Goal: Task Accomplishment & Management: Complete application form

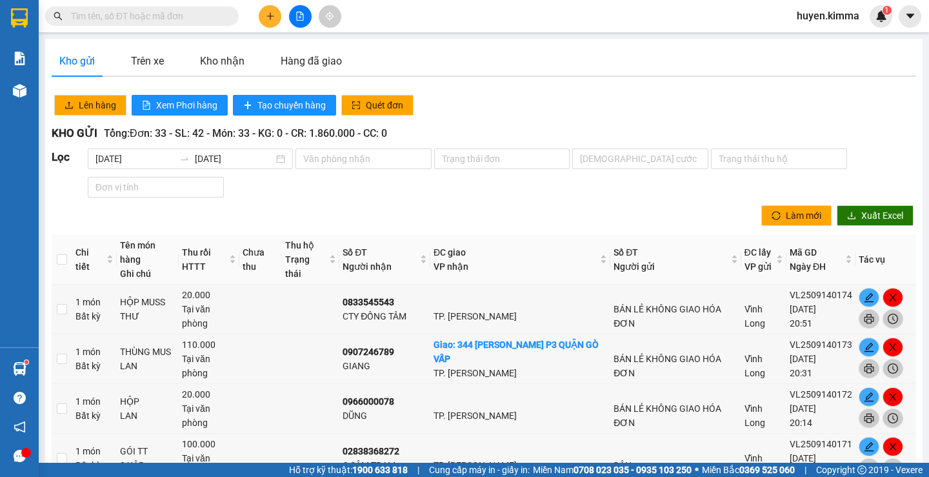
click at [271, 14] on icon "plus" at bounding box center [270, 16] width 9 height 9
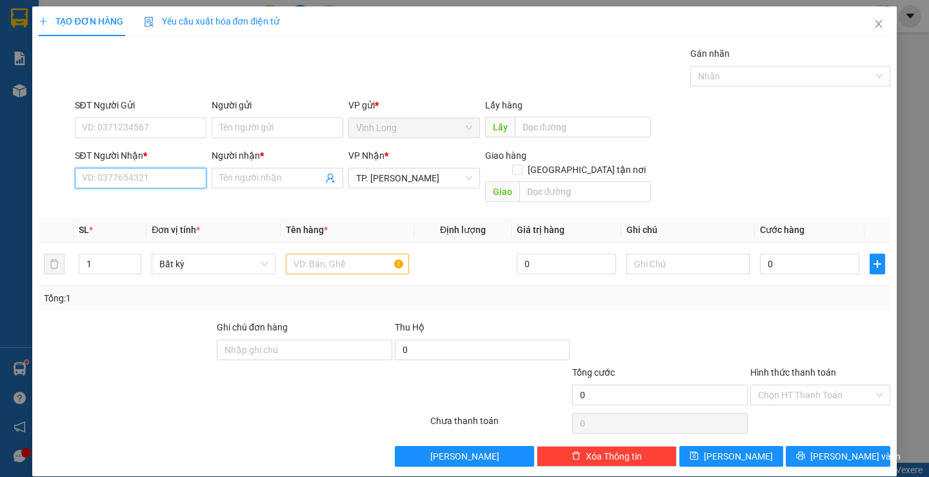
click at [164, 179] on input "SĐT Người Nhận *" at bounding box center [141, 178] width 132 height 21
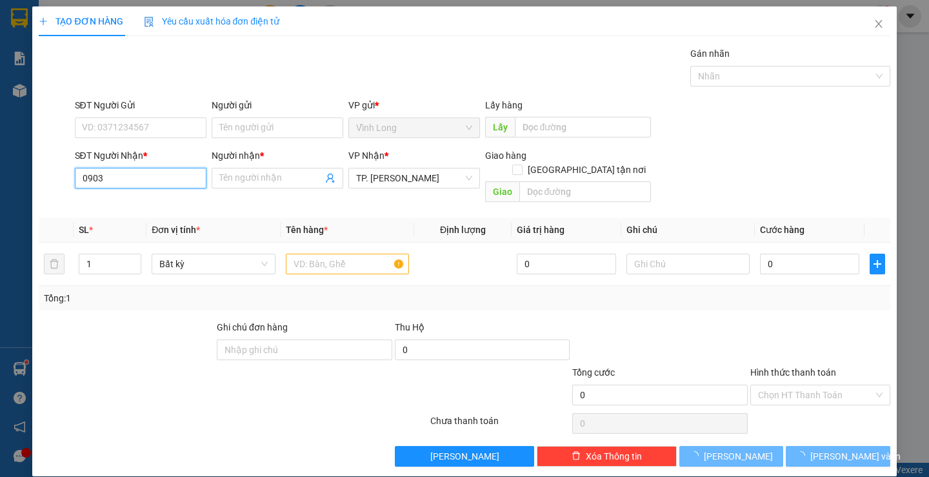
click at [164, 179] on input "0903" at bounding box center [141, 178] width 132 height 21
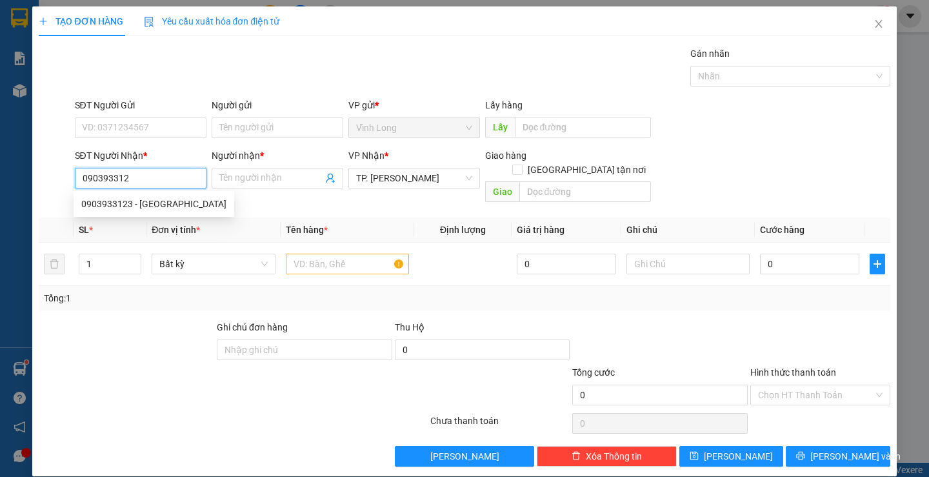
type input "0903933123"
click at [179, 207] on div "0903933123 - [GEOGRAPHIC_DATA]" at bounding box center [153, 204] width 145 height 14
type input "ANH PHƯỚC"
type input "0903933123"
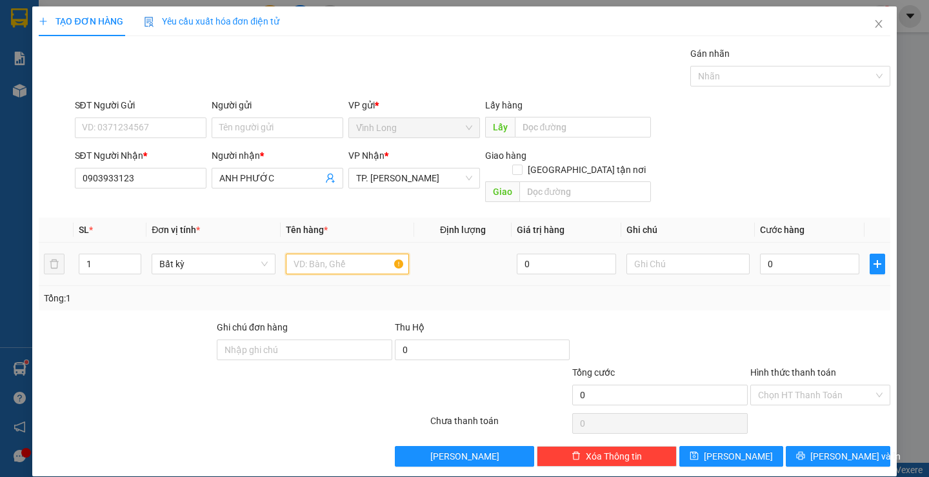
click at [322, 253] on input "text" at bounding box center [347, 263] width 123 height 21
type input "THÙNG MUS"
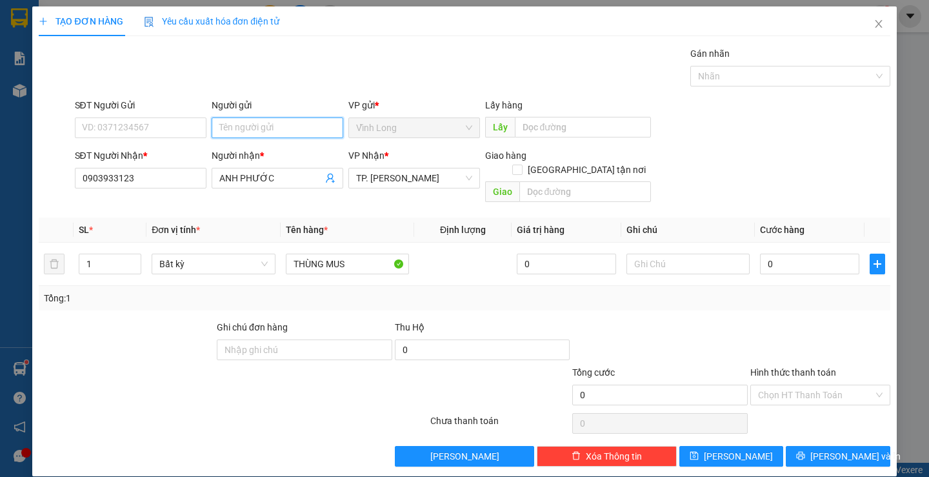
click at [282, 123] on input "Người gửi" at bounding box center [278, 127] width 132 height 21
type input "BAN"
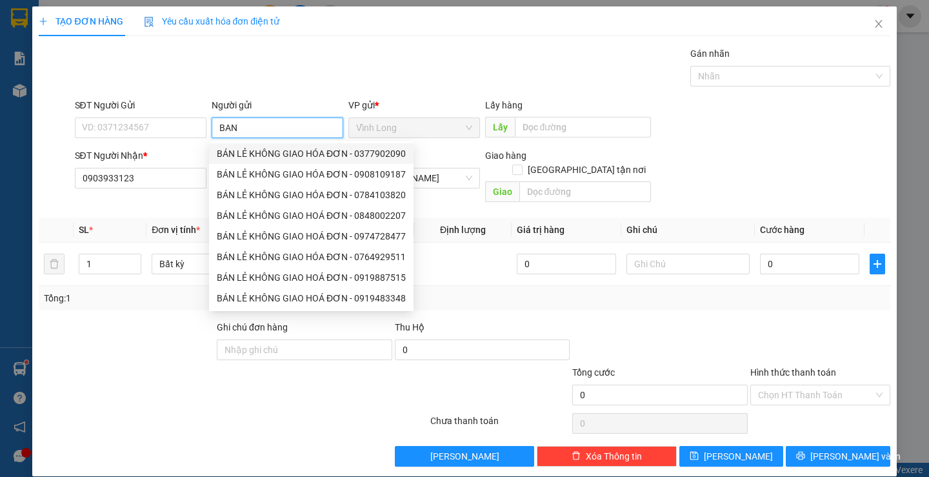
click at [263, 156] on div "BÁN LẺ KHÔNG GIAO HÓA ĐƠN - 0377902090" at bounding box center [311, 153] width 189 height 14
type input "0377902090"
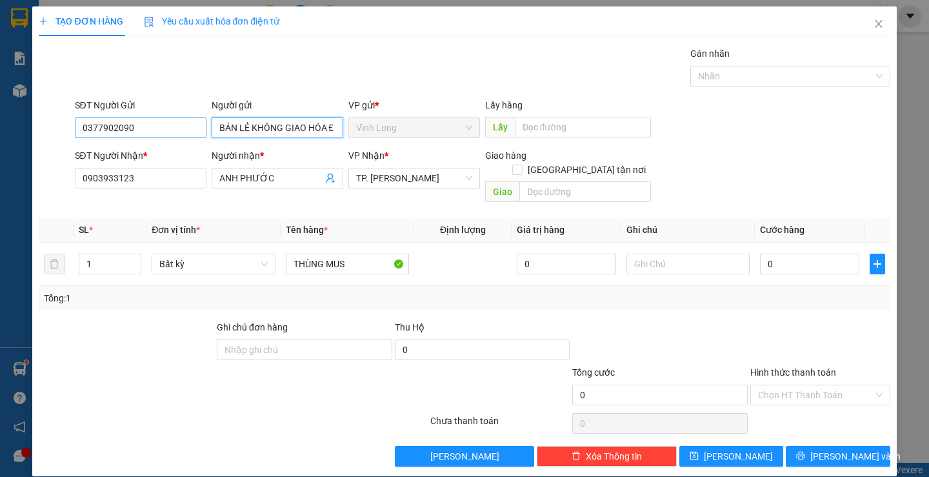
type input "BÁN LẺ KHÔNG GIAO HÓA ĐƠN"
drag, startPoint x: 165, startPoint y: 133, endPoint x: 17, endPoint y: 128, distance: 148.4
click at [22, 132] on div "TẠO ĐƠN HÀNG Yêu cầu xuất hóa đơn điện tử Transit Pickup Surcharge Ids Transit …" at bounding box center [464, 238] width 929 height 477
type input "0858188537"
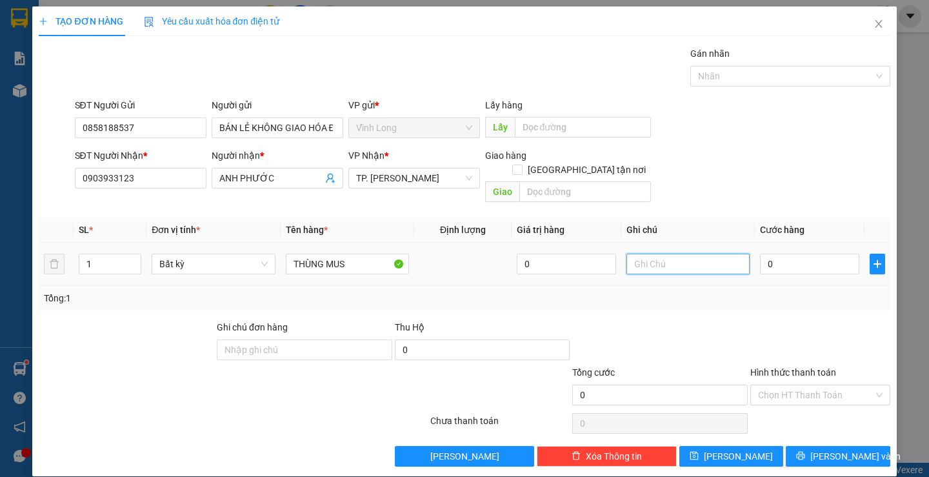
click at [720, 253] on input "text" at bounding box center [687, 263] width 123 height 21
type input "H"
click at [795, 253] on input "0" at bounding box center [809, 263] width 99 height 21
type input "5"
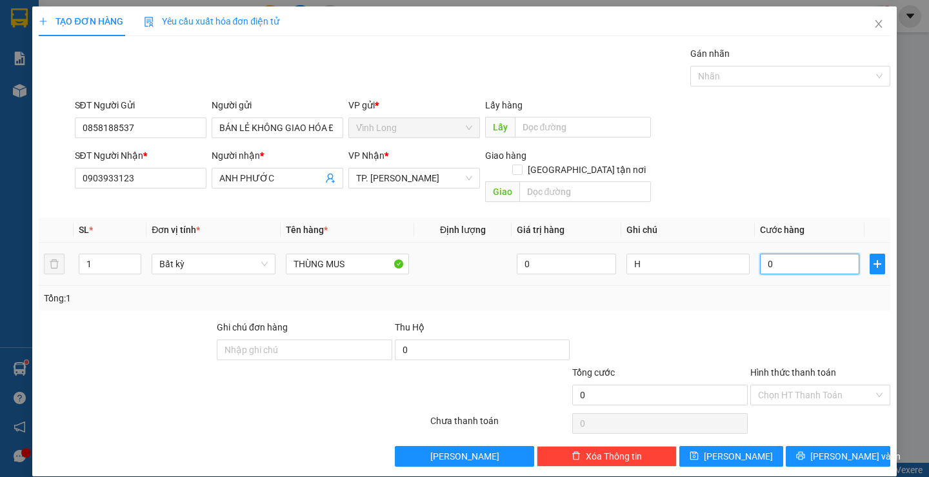
type input "5"
type input "50"
type input "50.000"
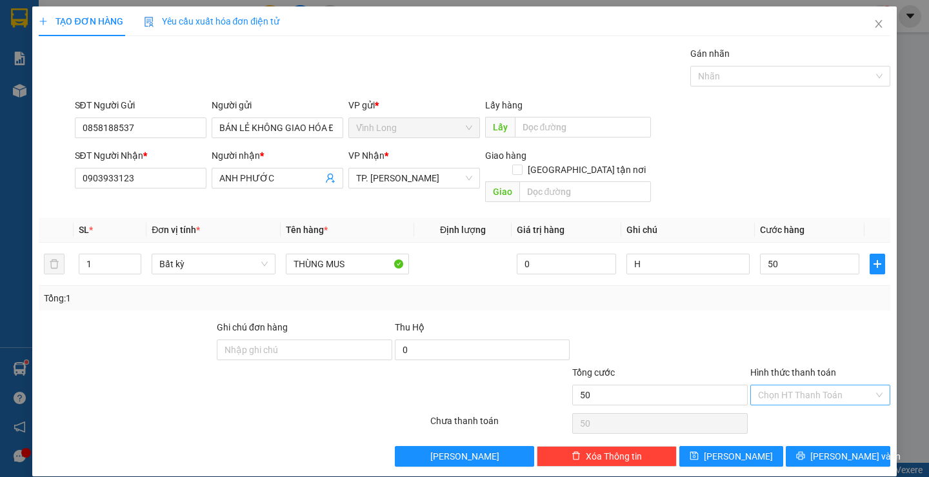
type input "50.000"
click at [803, 385] on input "Hình thức thanh toán" at bounding box center [815, 394] width 115 height 19
click at [803, 410] on div "Tại văn phòng" at bounding box center [812, 406] width 123 height 14
type input "0"
click at [805, 451] on icon "printer" at bounding box center [800, 455] width 9 height 9
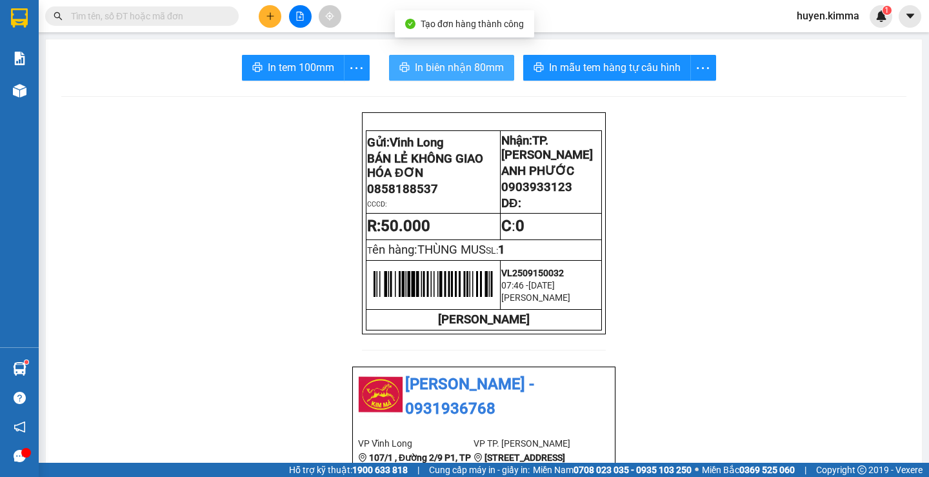
click at [406, 70] on button "In biên nhận 80mm" at bounding box center [451, 68] width 125 height 26
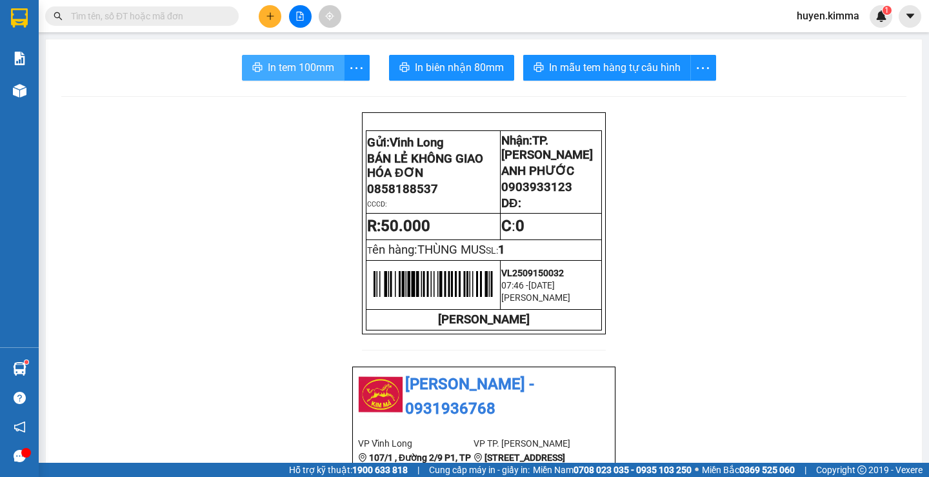
click at [305, 68] on span "In tem 100mm" at bounding box center [301, 67] width 66 height 16
